Goal: Find specific page/section: Find specific page/section

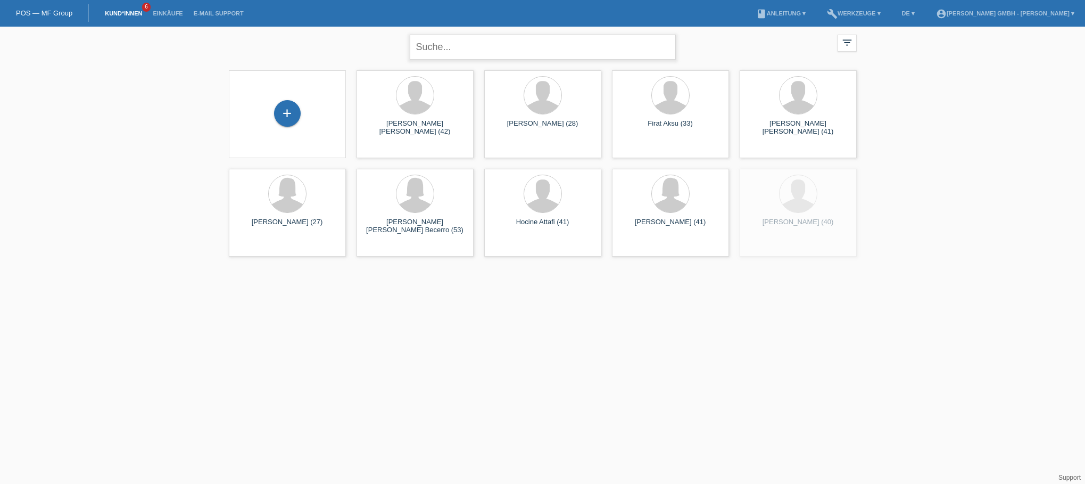
click at [466, 49] on input "text" at bounding box center [543, 47] width 266 height 25
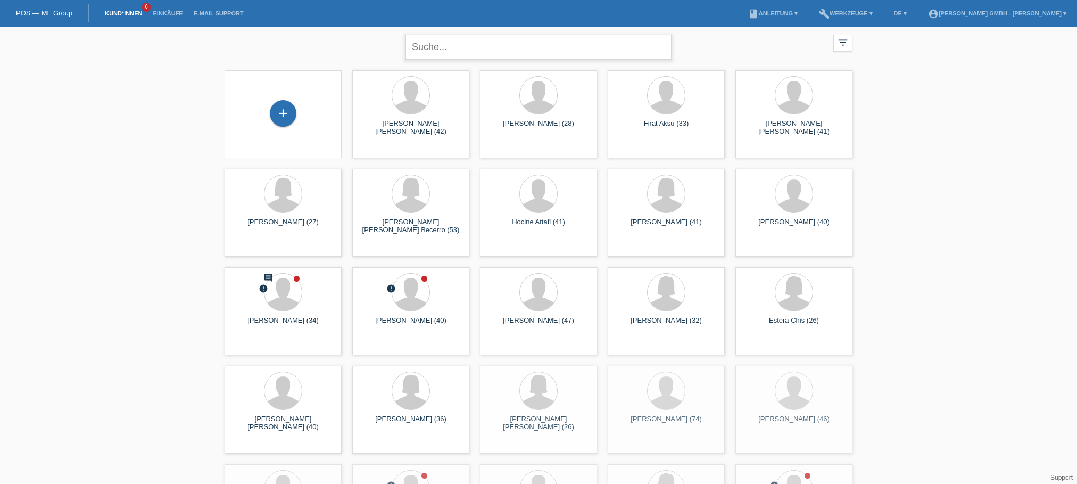
paste input "Pezhman"
type input "Pezhman"
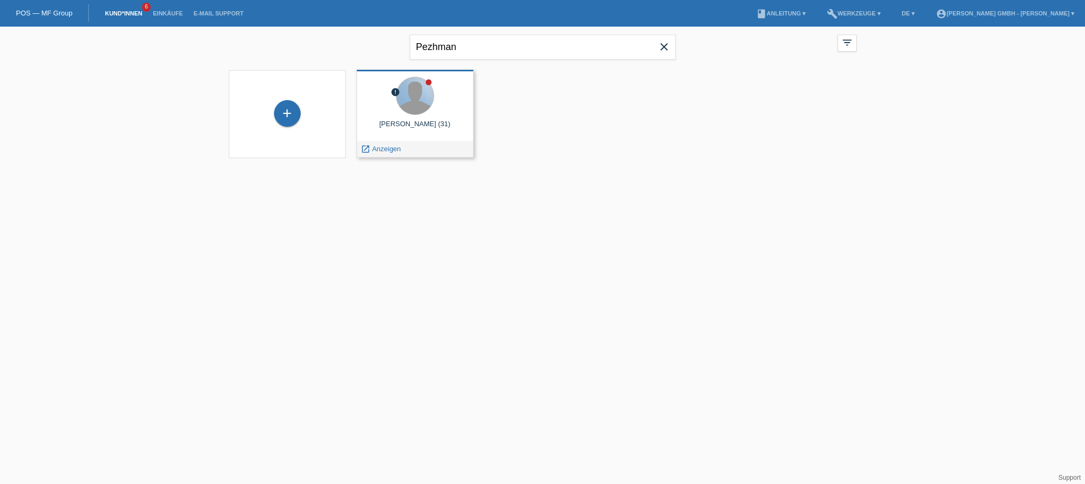
click at [418, 106] on div at bounding box center [414, 95] width 37 height 37
click at [372, 152] on span "Anzeigen" at bounding box center [386, 149] width 29 height 8
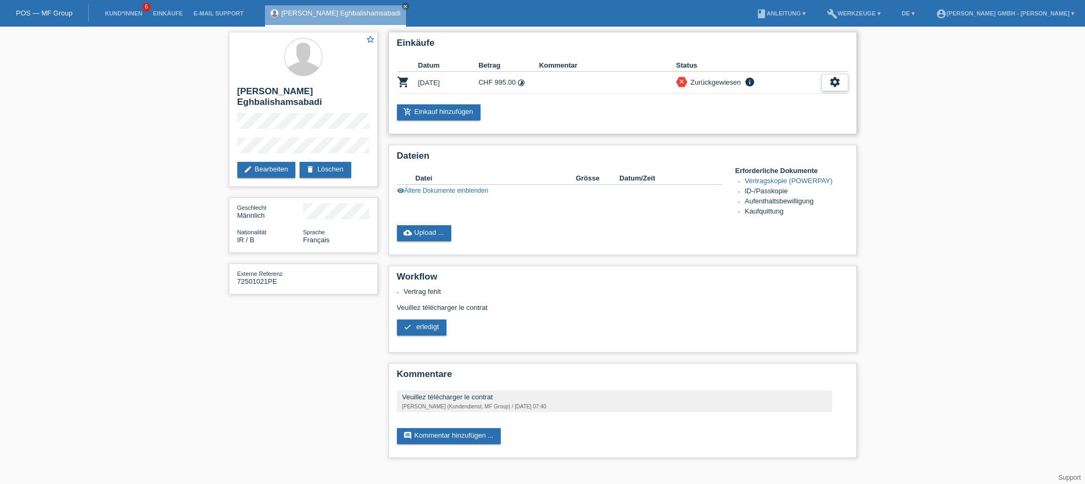
click at [838, 84] on icon "settings" at bounding box center [835, 82] width 12 height 12
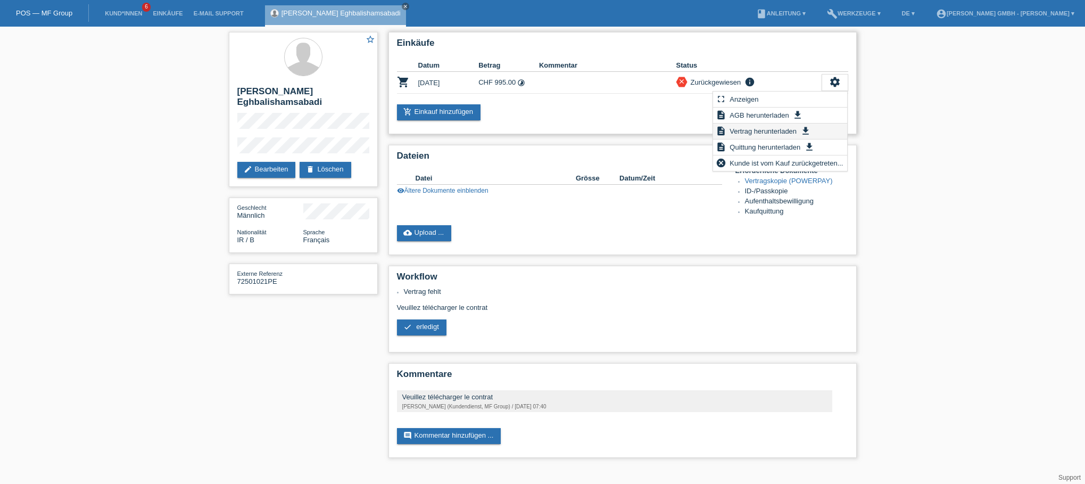
click at [804, 130] on icon "get_app" at bounding box center [805, 131] width 11 height 11
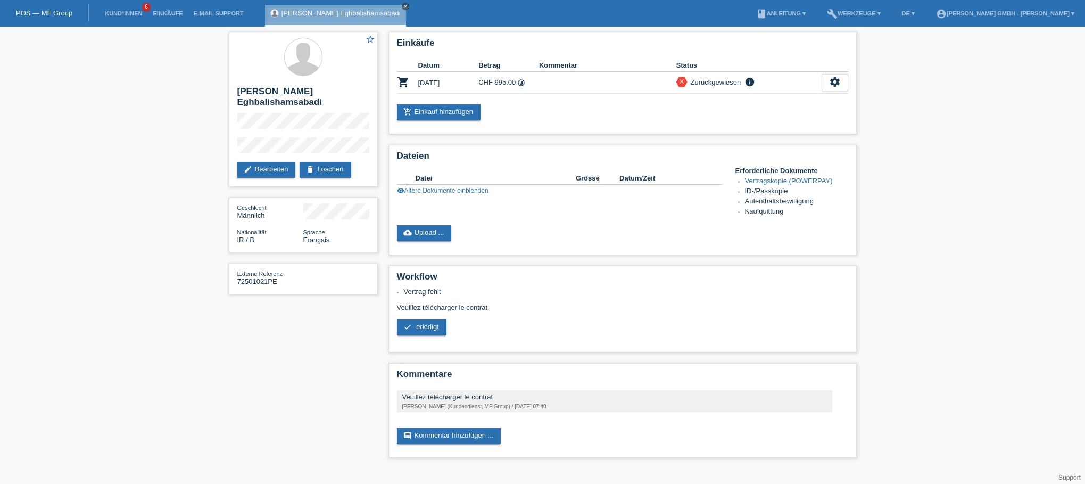
click at [403, 7] on icon "close" at bounding box center [405, 6] width 5 height 5
click at [124, 11] on link "Kund*innen" at bounding box center [124, 13] width 48 height 6
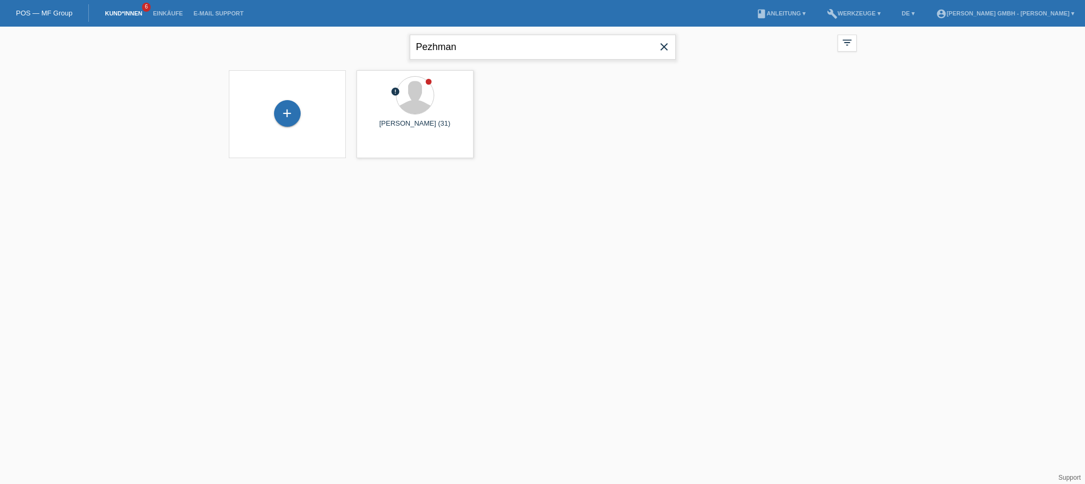
drag, startPoint x: 474, startPoint y: 48, endPoint x: 392, endPoint y: 45, distance: 82.0
click at [392, 45] on div "Pezhman close filter_list view_module Alle Kund*innen anzeigen star Markierte K…" at bounding box center [542, 46] width 639 height 38
paste input "[PERSON_NAME]"
type input "[PERSON_NAME]"
click at [404, 96] on div at bounding box center [414, 95] width 37 height 37
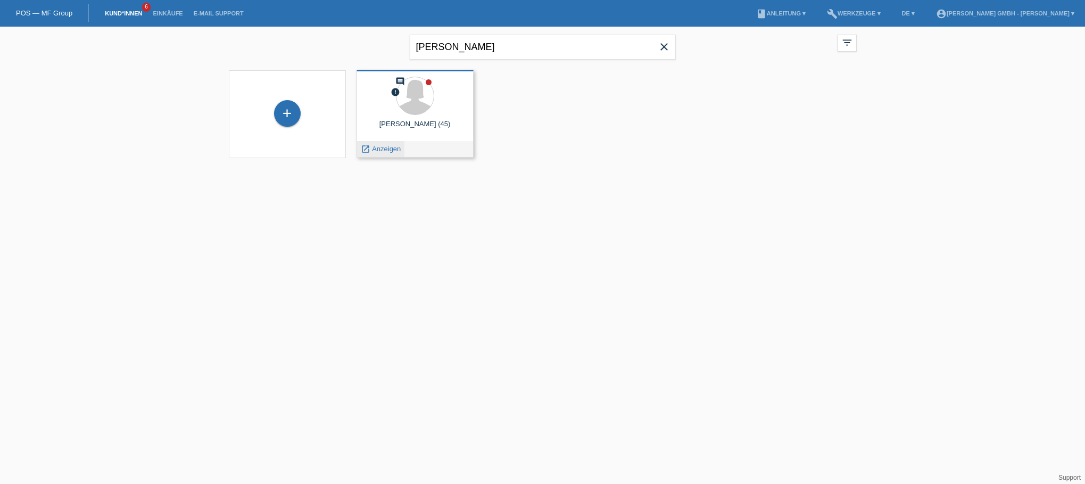
click at [394, 143] on div "launch Anzeigen" at bounding box center [381, 149] width 48 height 16
click at [392, 148] on span "Anzeigen" at bounding box center [386, 149] width 29 height 8
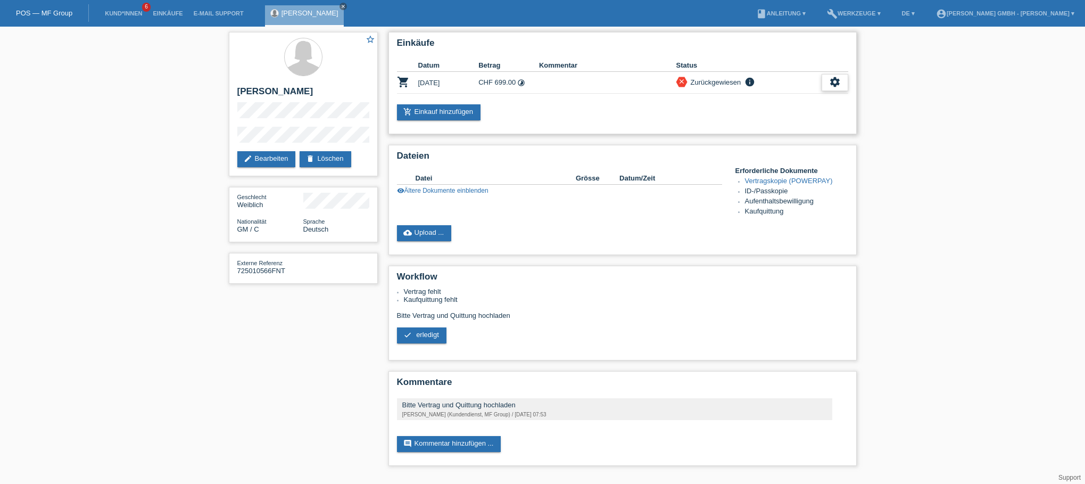
click at [838, 83] on icon "settings" at bounding box center [835, 82] width 12 height 12
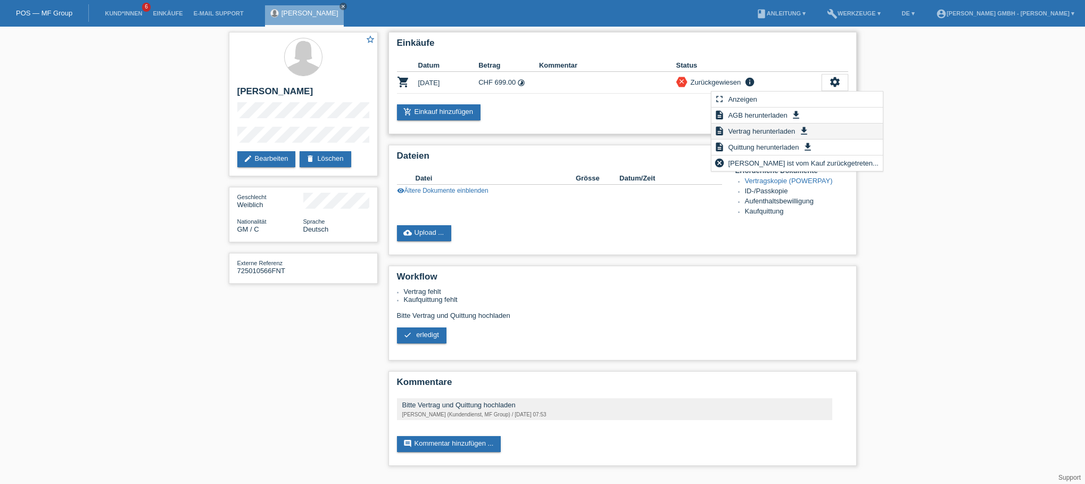
click at [769, 131] on span "Vertrag herunterladen" at bounding box center [761, 131] width 70 height 13
